Goal: Information Seeking & Learning: Check status

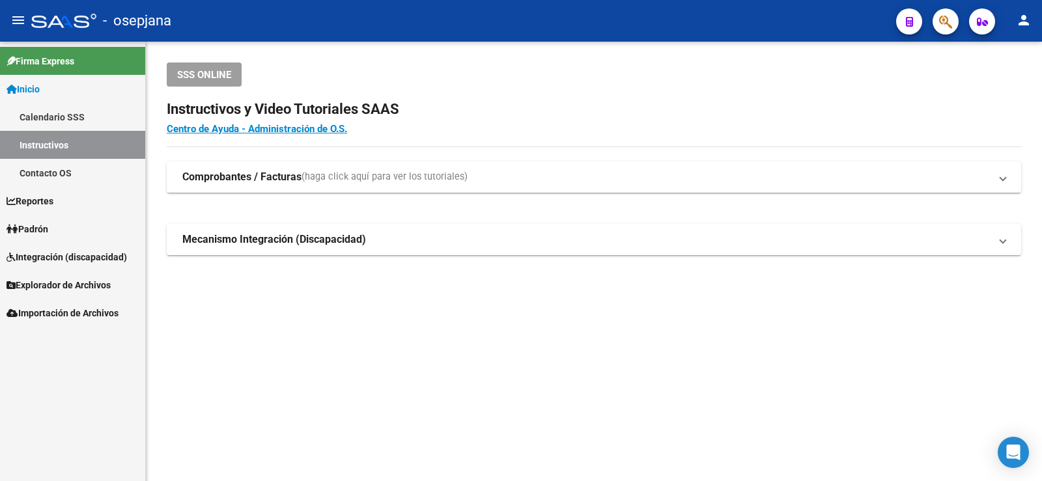
click at [40, 225] on span "Padrón" at bounding box center [28, 229] width 42 height 14
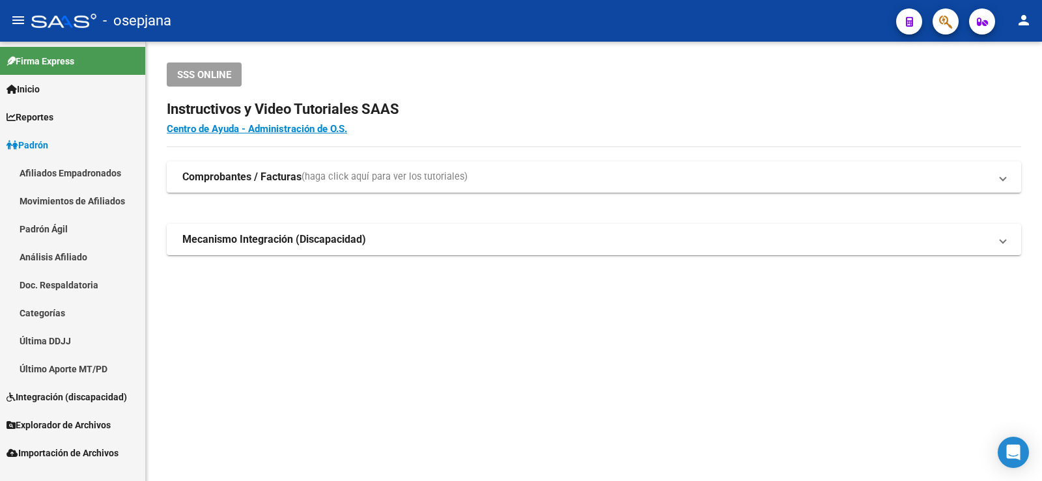
click at [48, 251] on link "Análisis Afiliado" at bounding box center [72, 257] width 145 height 28
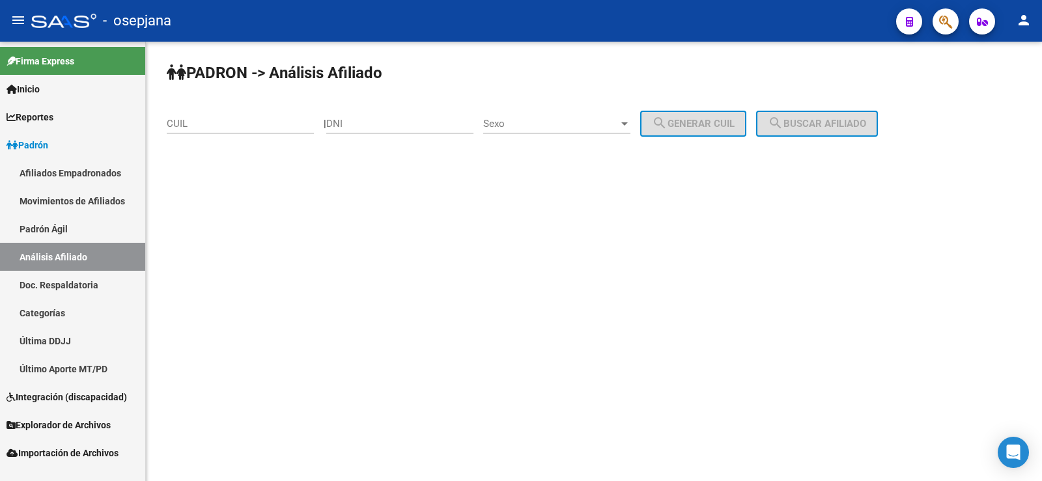
click at [202, 119] on input "CUIL" at bounding box center [240, 124] width 147 height 12
paste input "27-32482997-6"
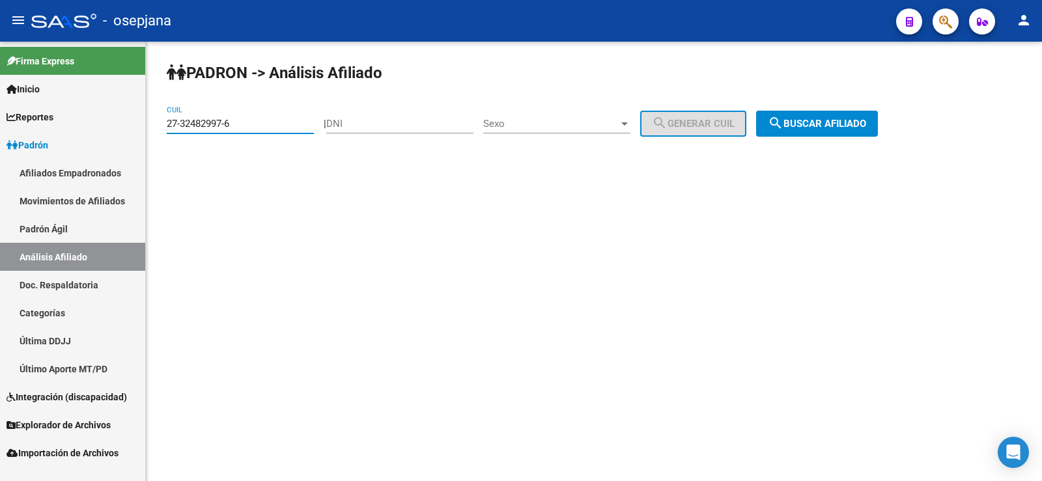
type input "27-32482997-6"
click at [819, 132] on button "search Buscar afiliado" at bounding box center [817, 124] width 122 height 26
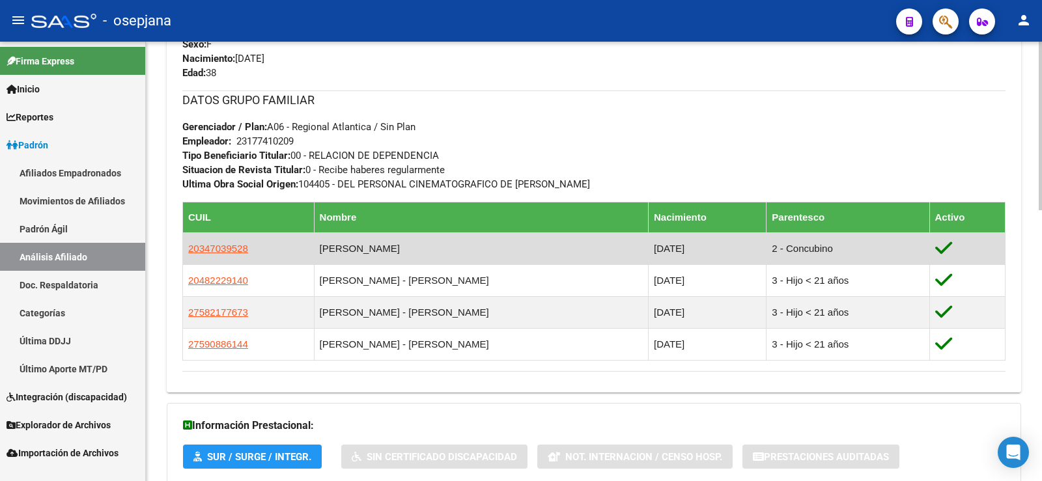
scroll to position [642, 0]
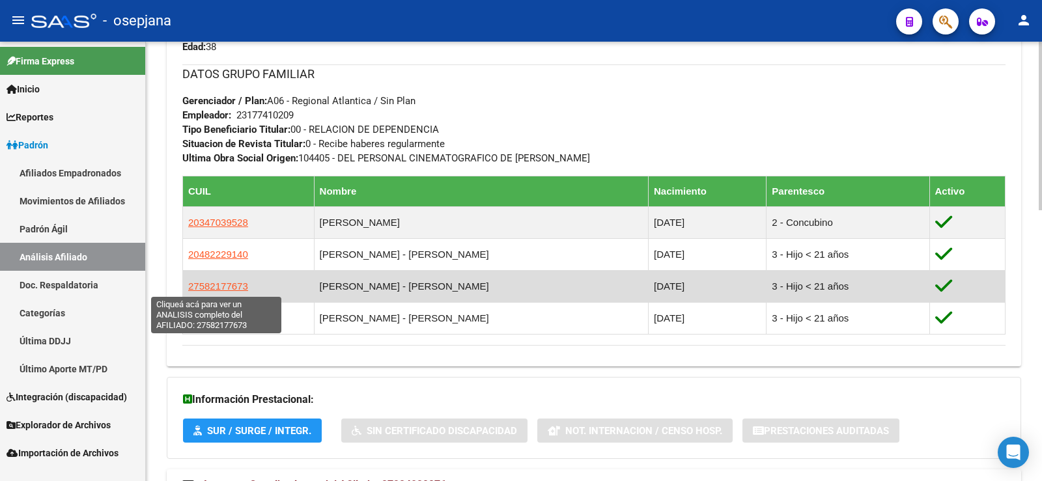
click at [230, 288] on span "27582177673" at bounding box center [218, 286] width 60 height 11
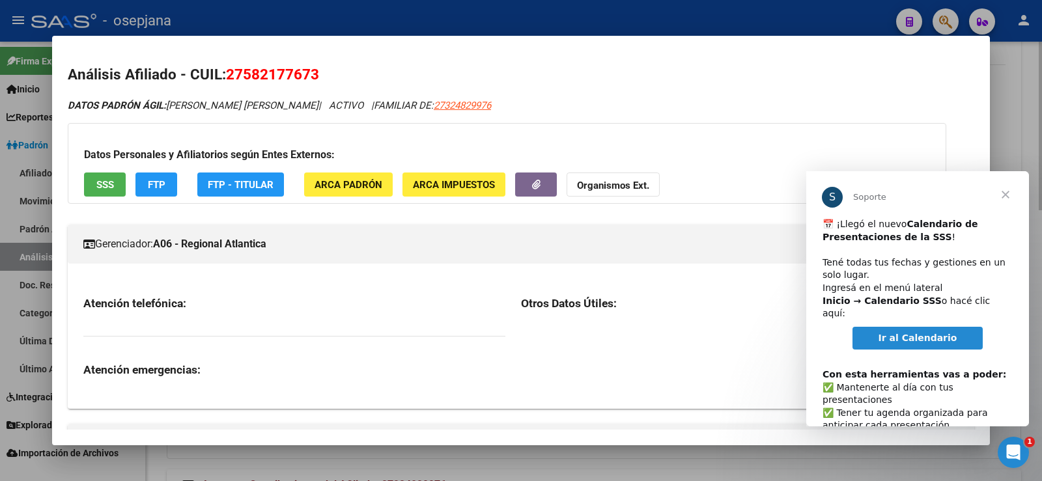
scroll to position [0, 0]
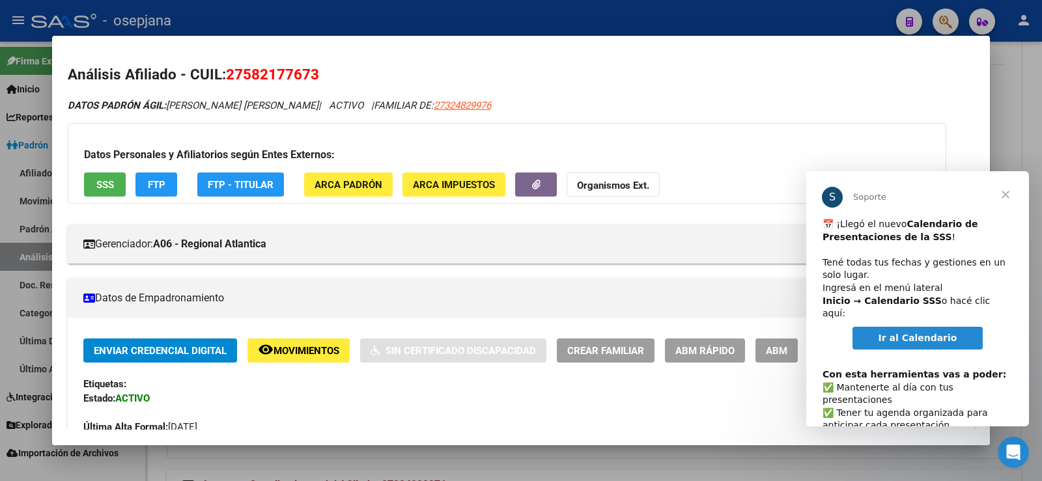
click at [1010, 196] on span "Cerrar" at bounding box center [1005, 194] width 47 height 47
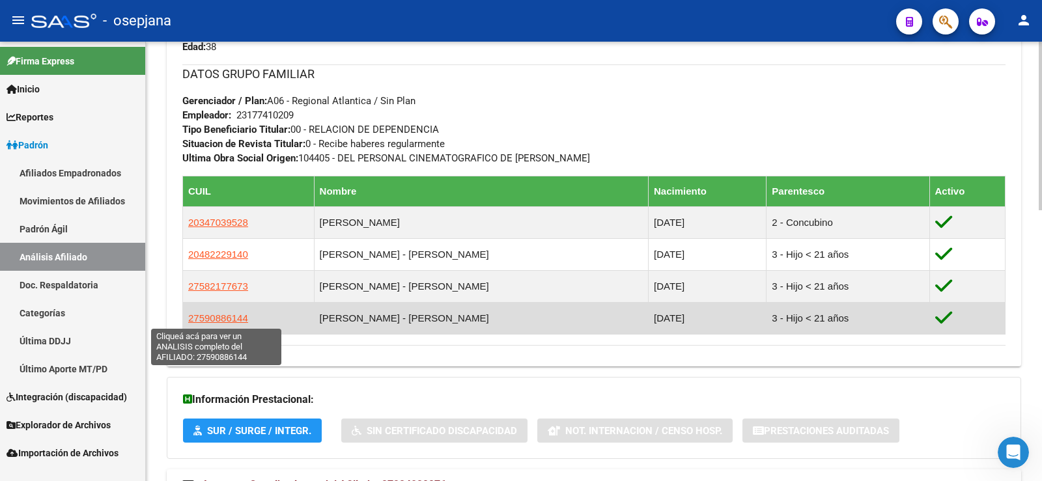
click at [225, 318] on span "27590886144" at bounding box center [218, 318] width 60 height 11
type textarea "27590886144"
